Goal: Task Accomplishment & Management: Use online tool/utility

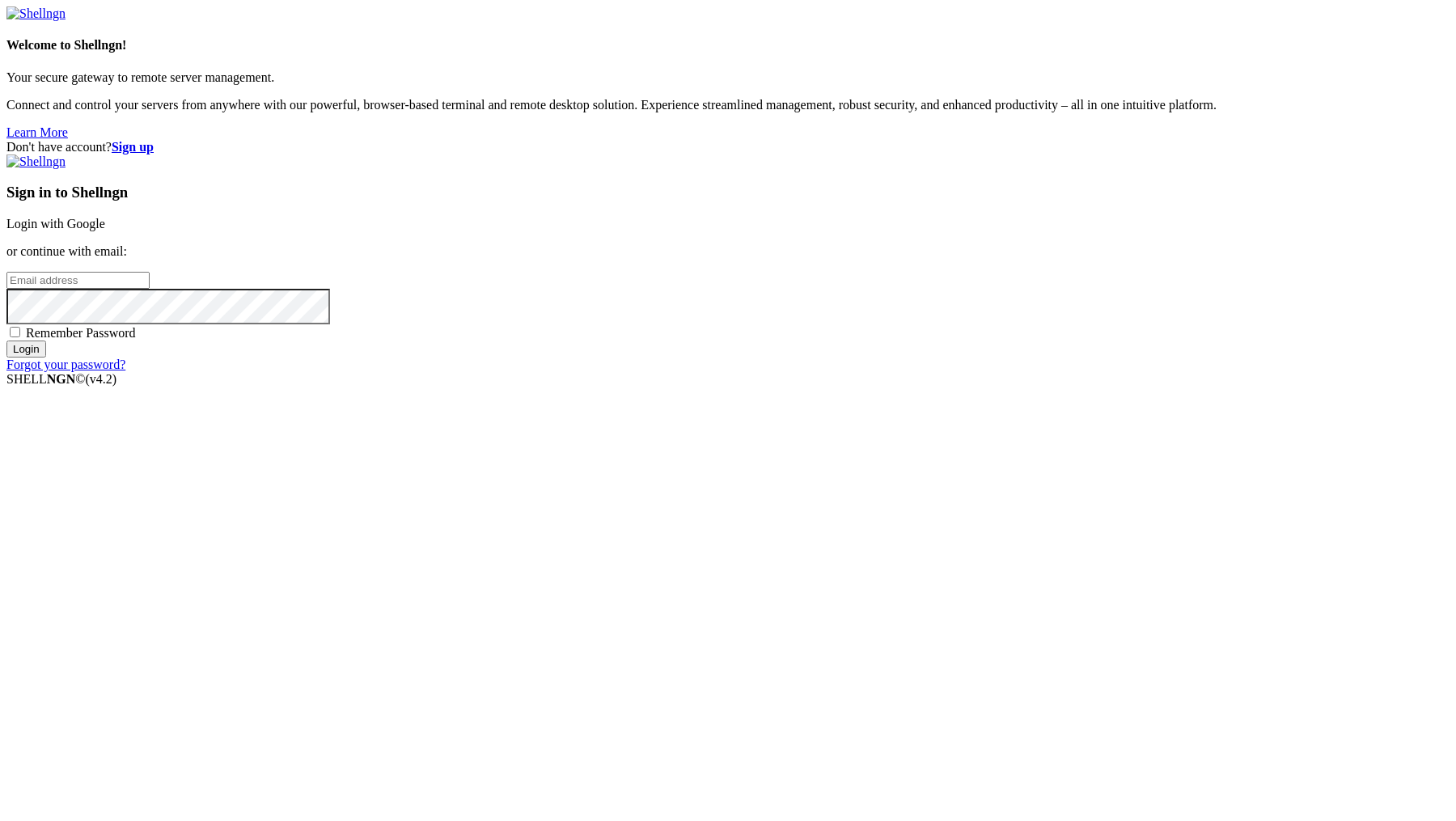
type input "[PERSON_NAME][EMAIL_ADDRESS][DOMAIN_NAME]"
click at [46, 357] on input "Login" at bounding box center [26, 349] width 39 height 17
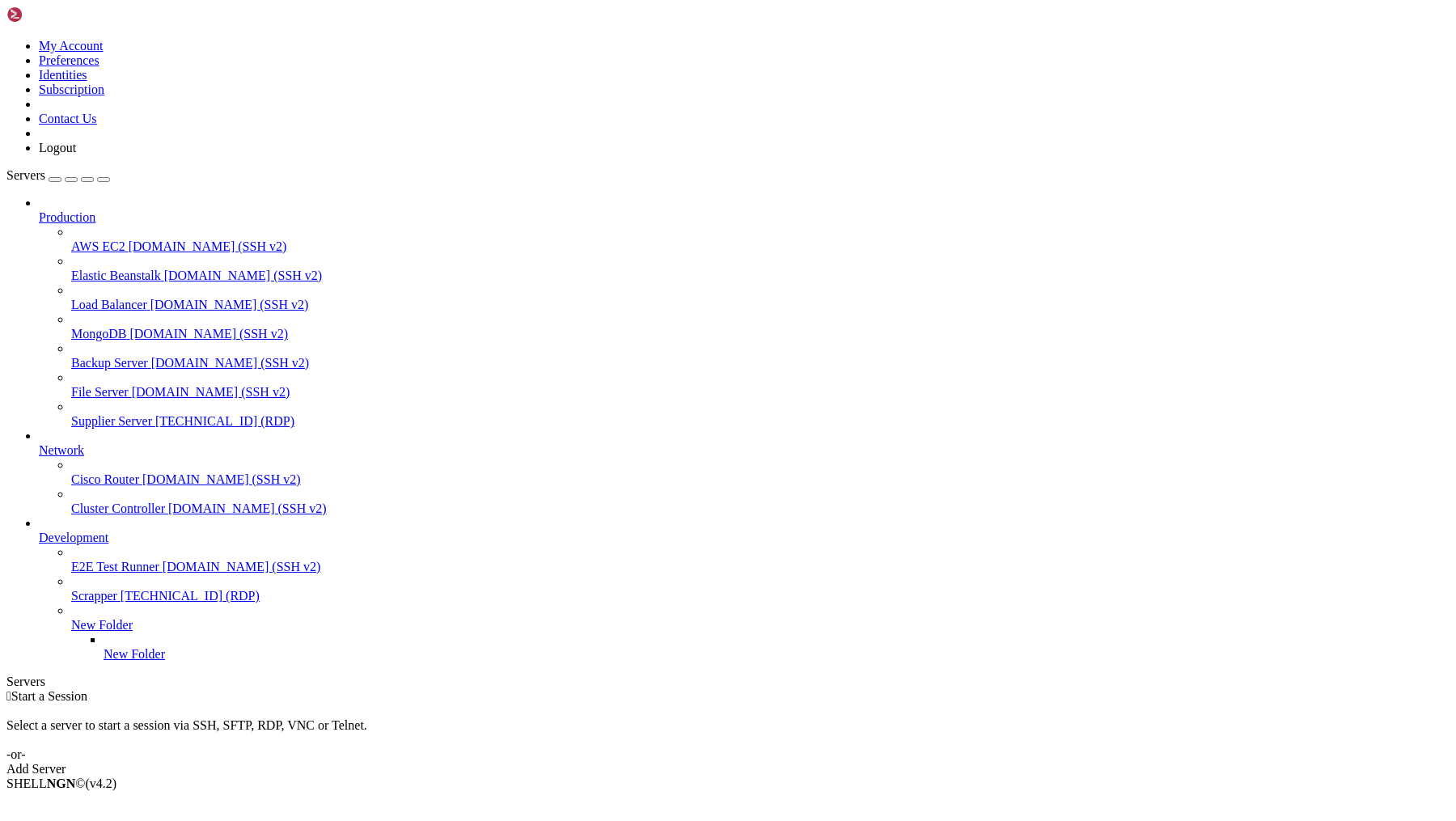
click at [148, 414] on span "Supplier Server" at bounding box center [112, 420] width 81 height 14
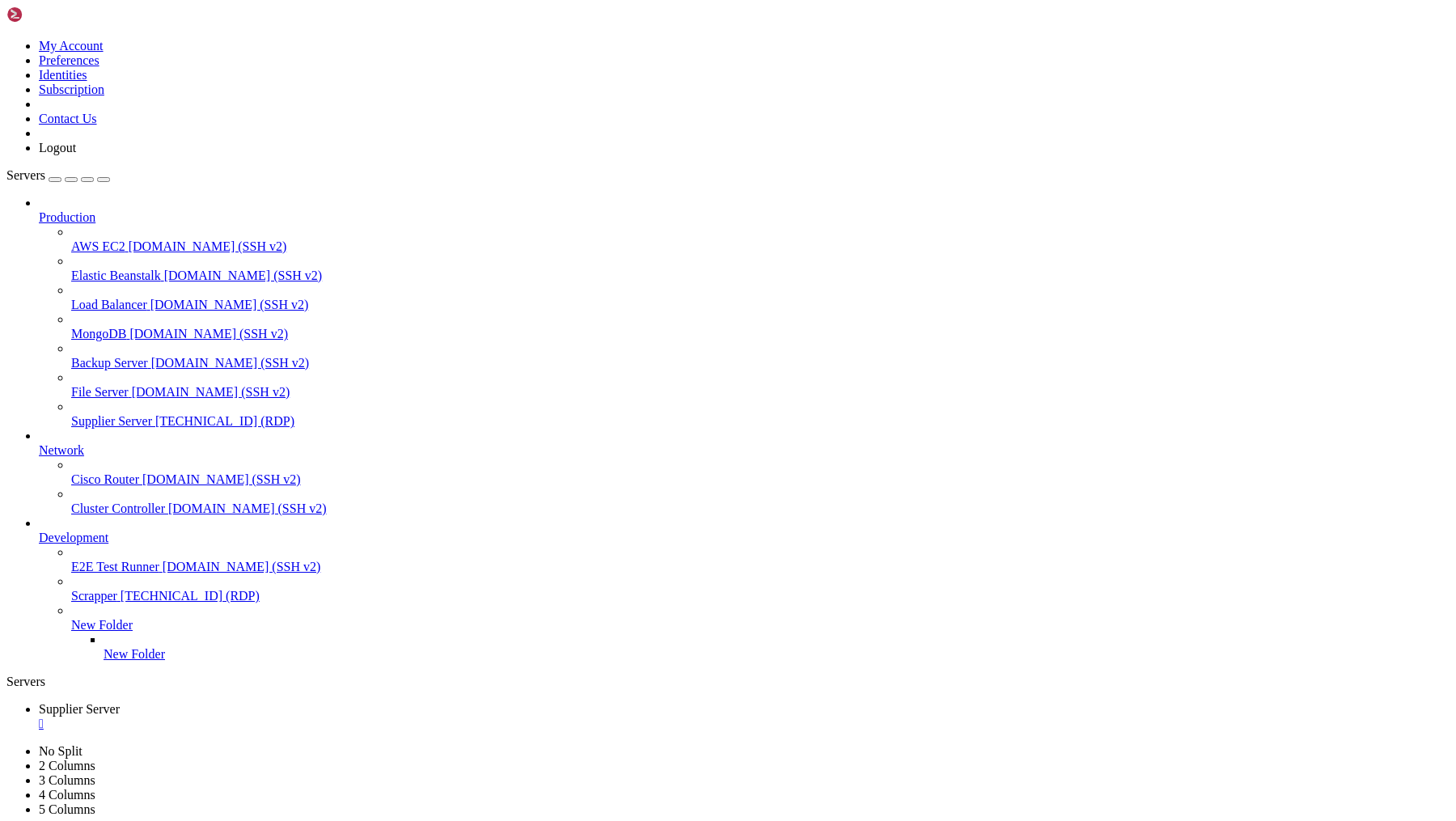
drag, startPoint x: 374, startPoint y: 1271, endPoint x: 481, endPoint y: 1274, distance: 107.0
click at [326, 717] on div "" at bounding box center [744, 723] width 1410 height 14
